Goal: Task Accomplishment & Management: Manage account settings

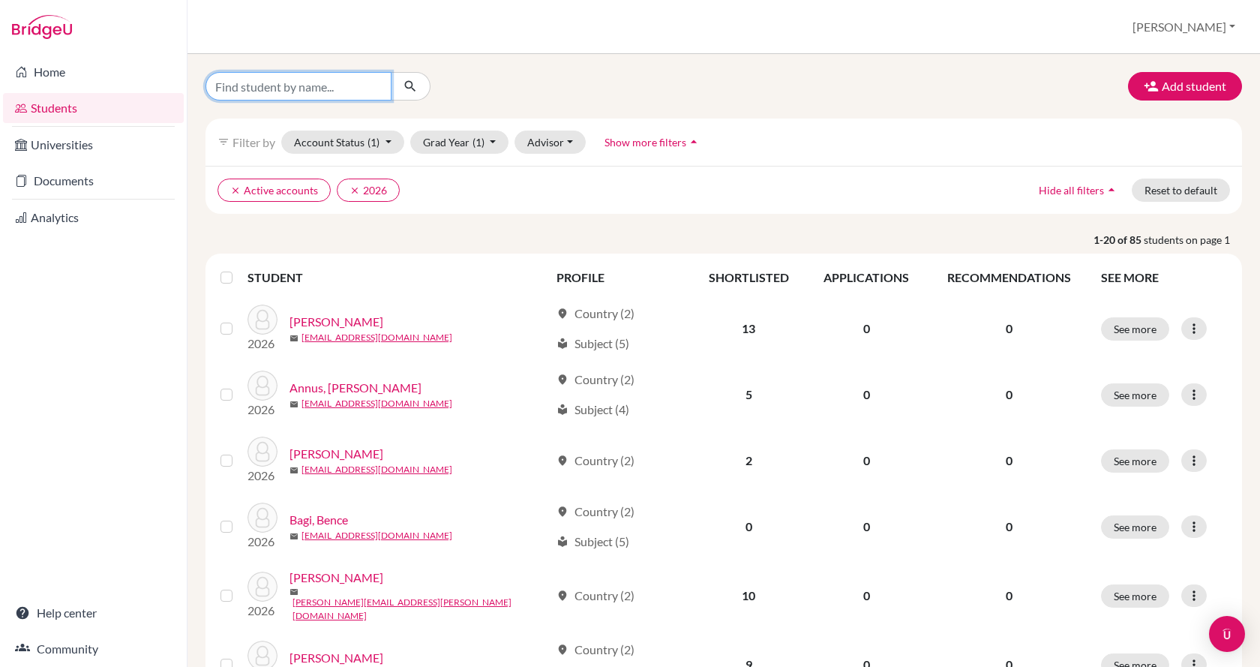
click at [358, 85] on input "Find student by name..." at bounding box center [298, 86] width 186 height 28
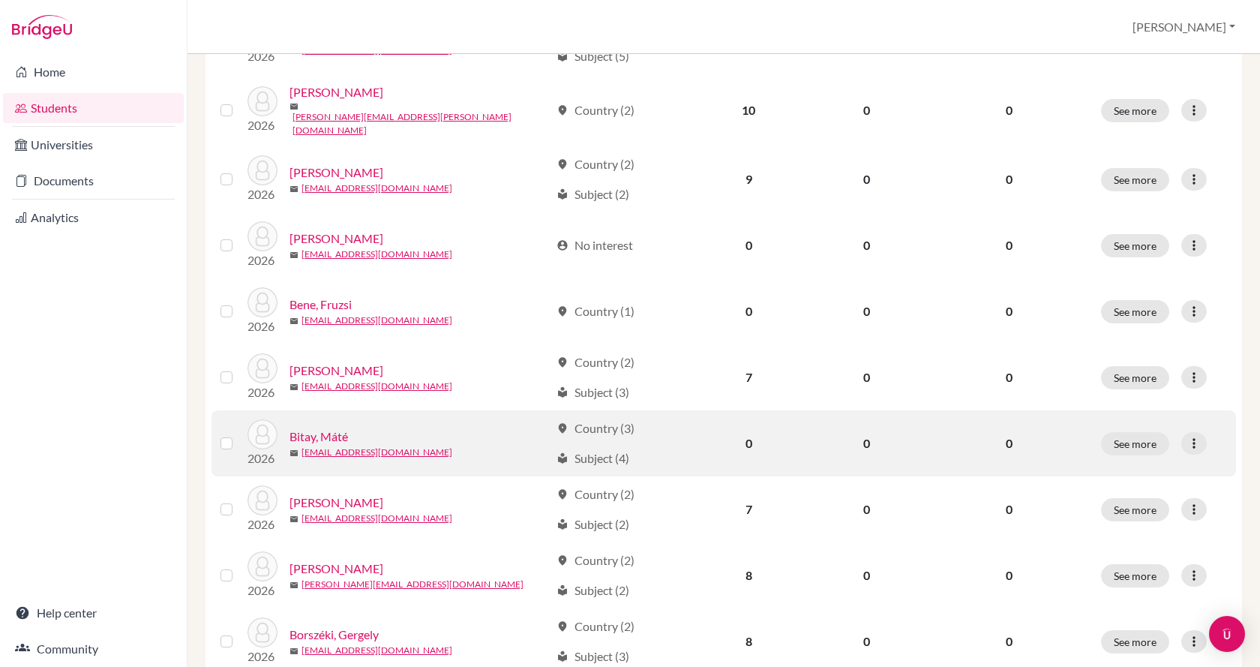
scroll to position [525, 0]
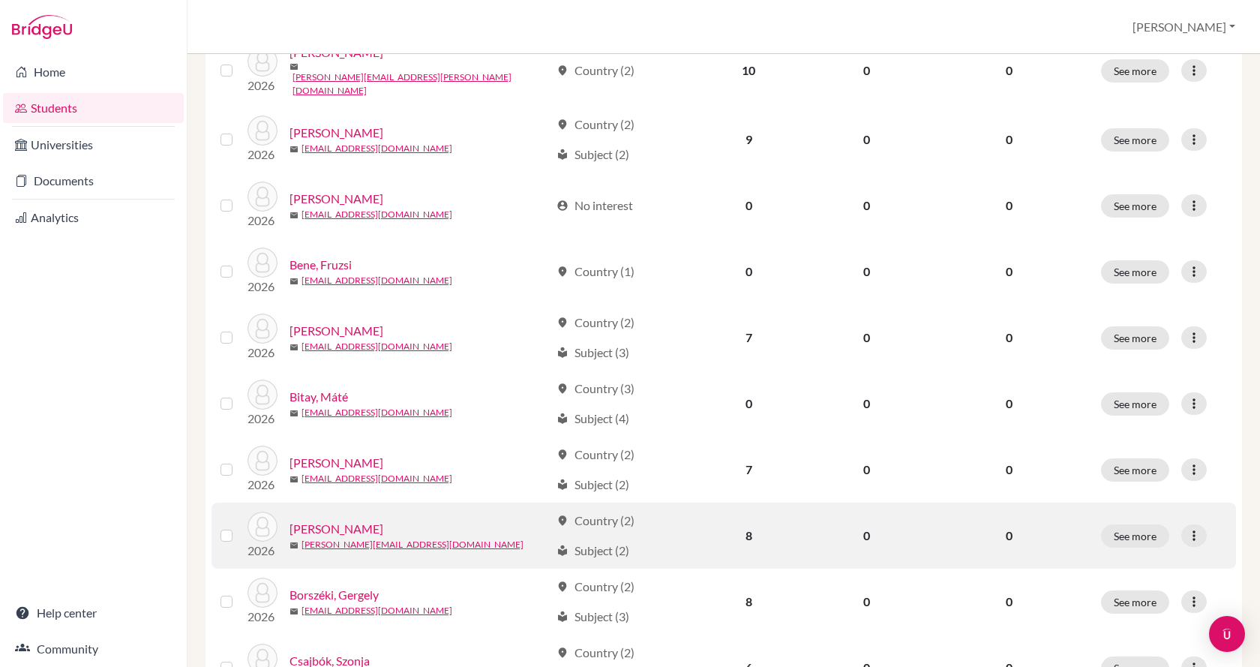
click at [352, 520] on link "[PERSON_NAME]" at bounding box center [336, 529] width 94 height 18
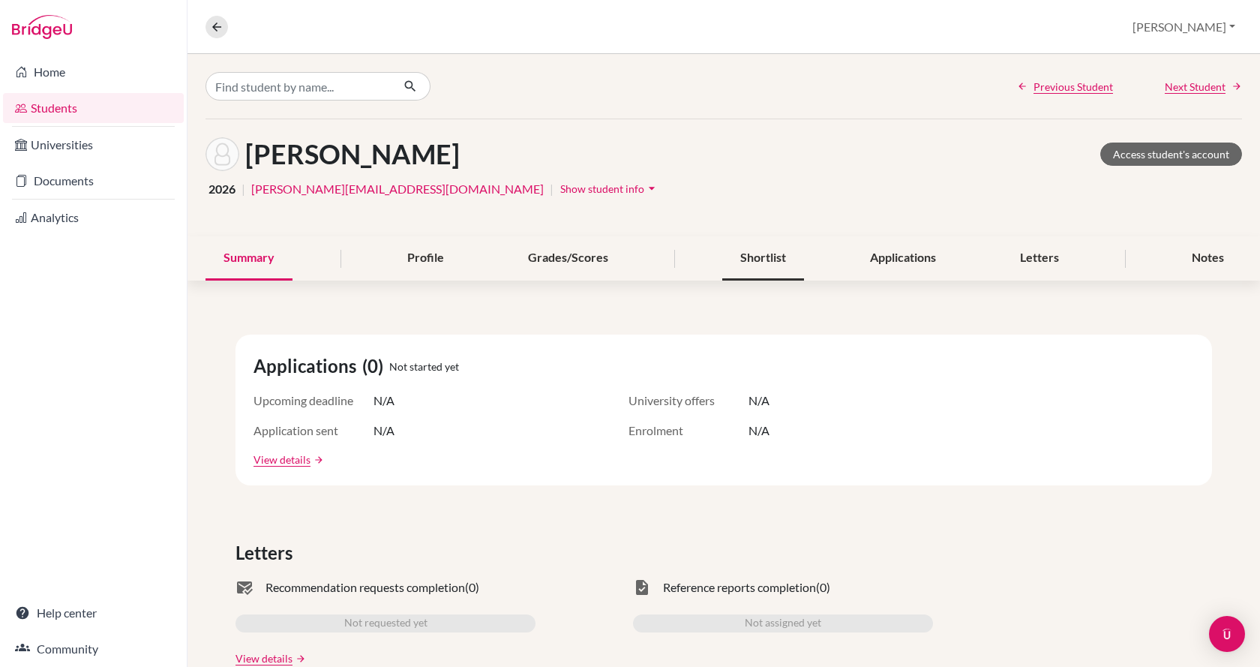
click at [767, 253] on div "Shortlist" at bounding box center [763, 258] width 82 height 44
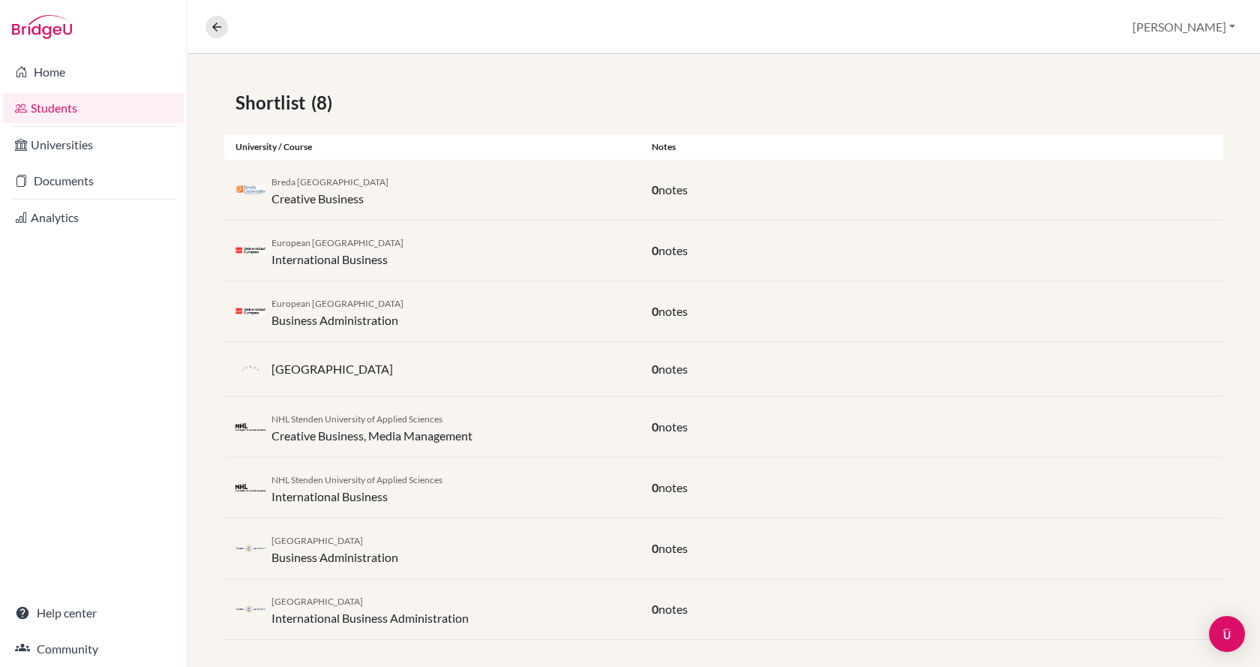
scroll to position [254, 0]
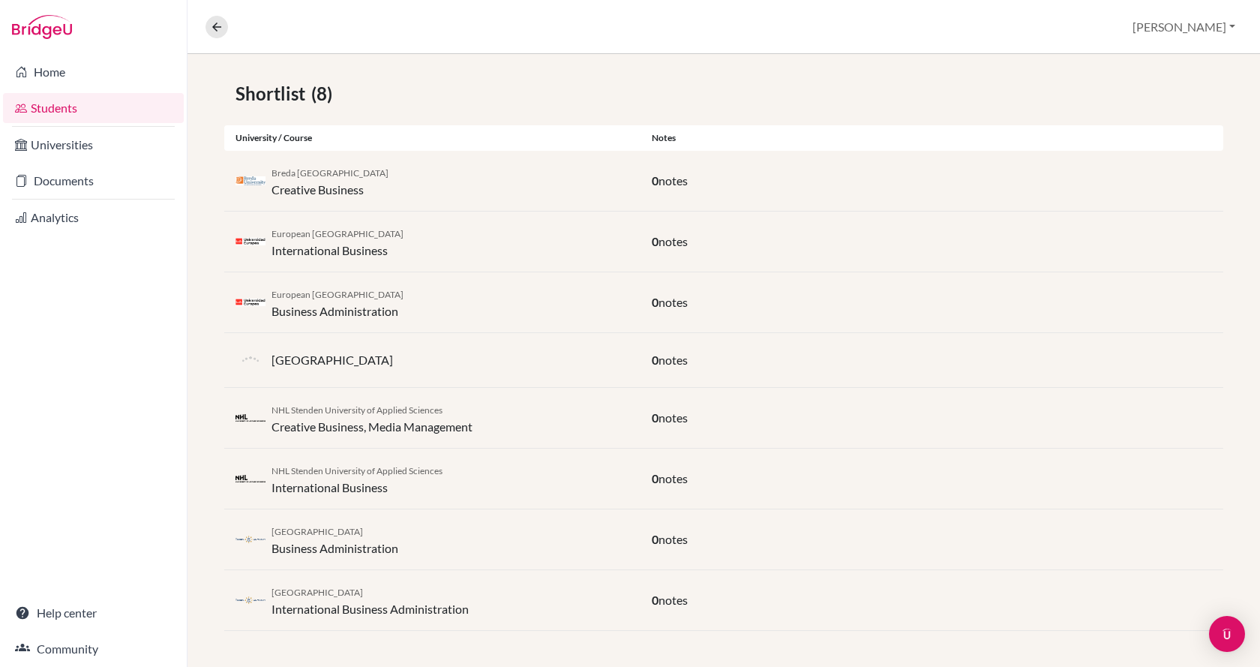
click at [40, 324] on div "Home Students Universities Documents Analytics Help center Community" at bounding box center [93, 360] width 187 height 613
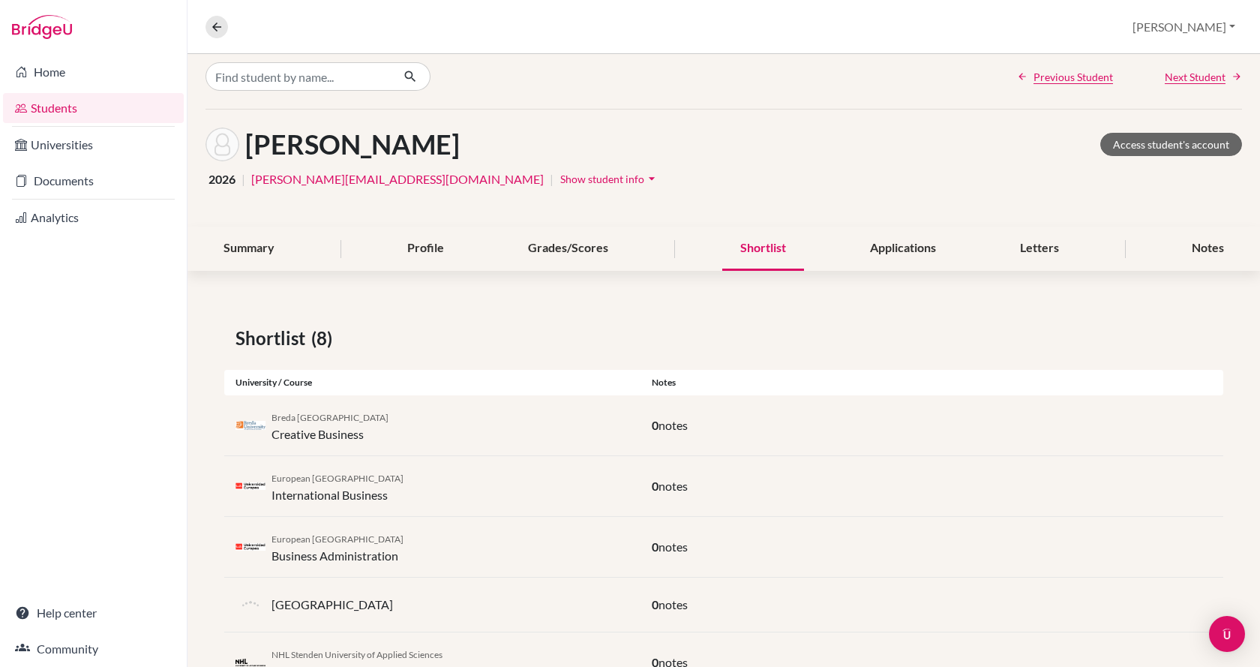
scroll to position [0, 0]
